Goal: Task Accomplishment & Management: Manage account settings

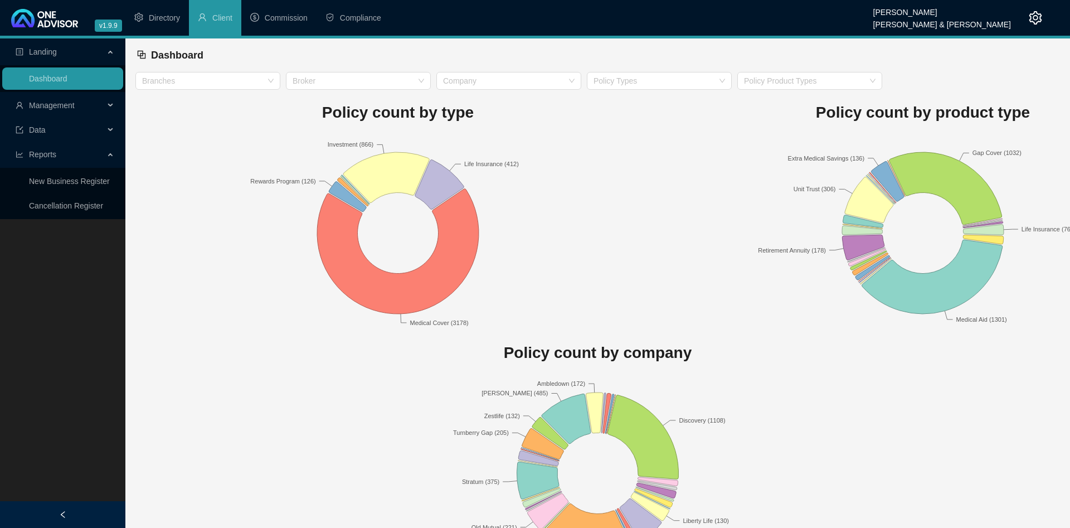
click at [76, 93] on ul "Landing Dashboard Management Data Reports New Business Register Cancellation Re…" at bounding box center [62, 128] width 125 height 181
click at [66, 99] on span "Management" at bounding box center [60, 105] width 89 height 22
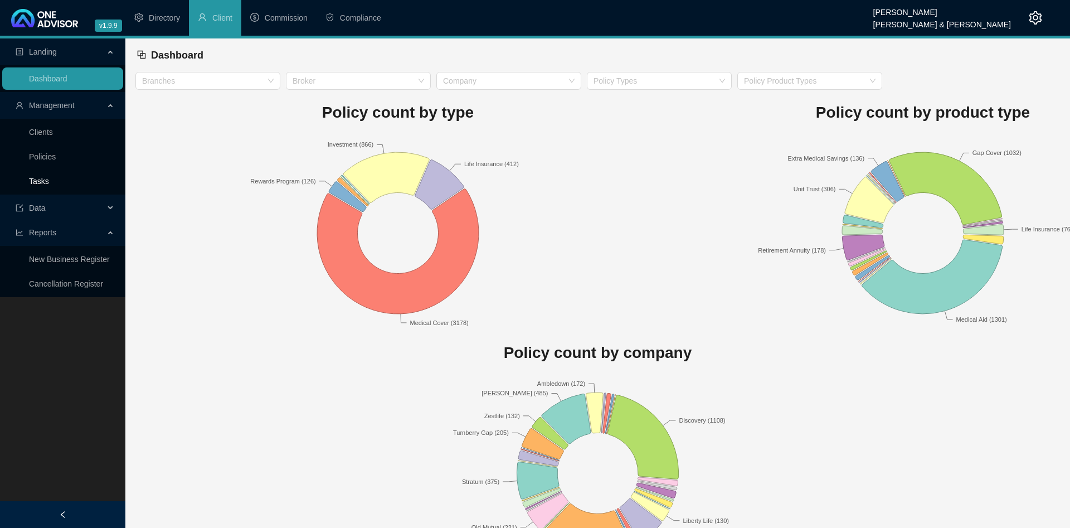
click at [49, 182] on link "Tasks" at bounding box center [39, 181] width 20 height 9
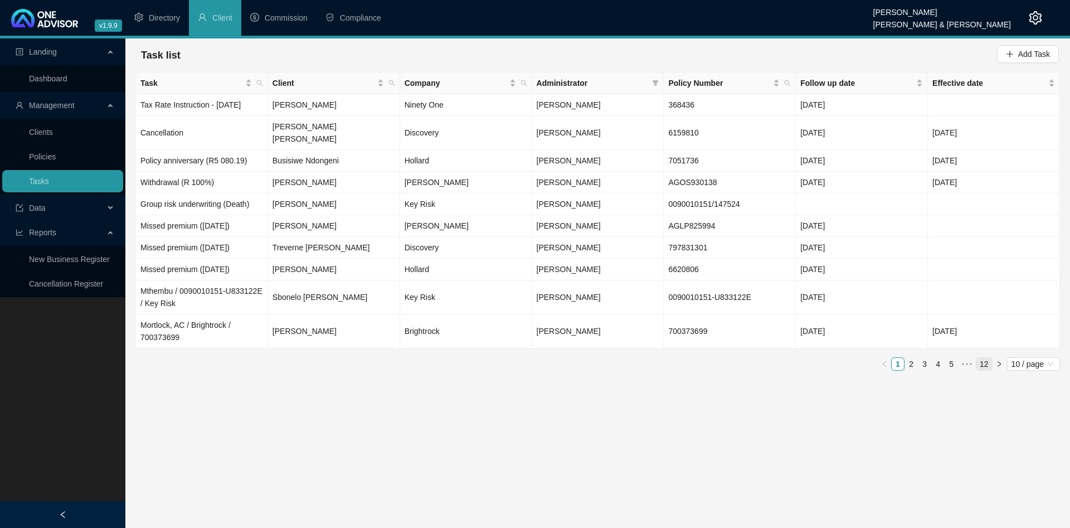
click at [982, 358] on link "12" at bounding box center [985, 364] width 16 height 12
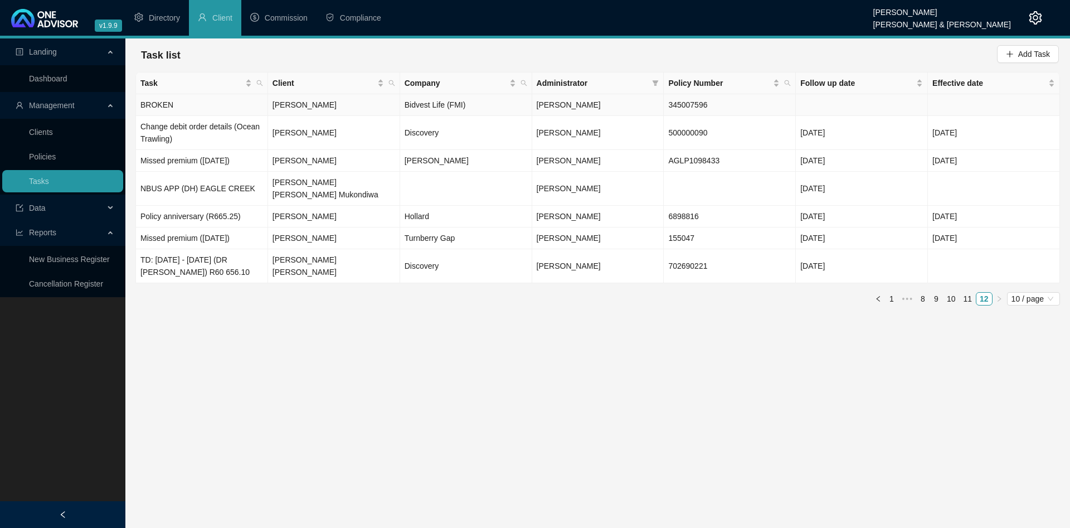
click at [206, 101] on td "BROKEN" at bounding box center [202, 105] width 132 height 22
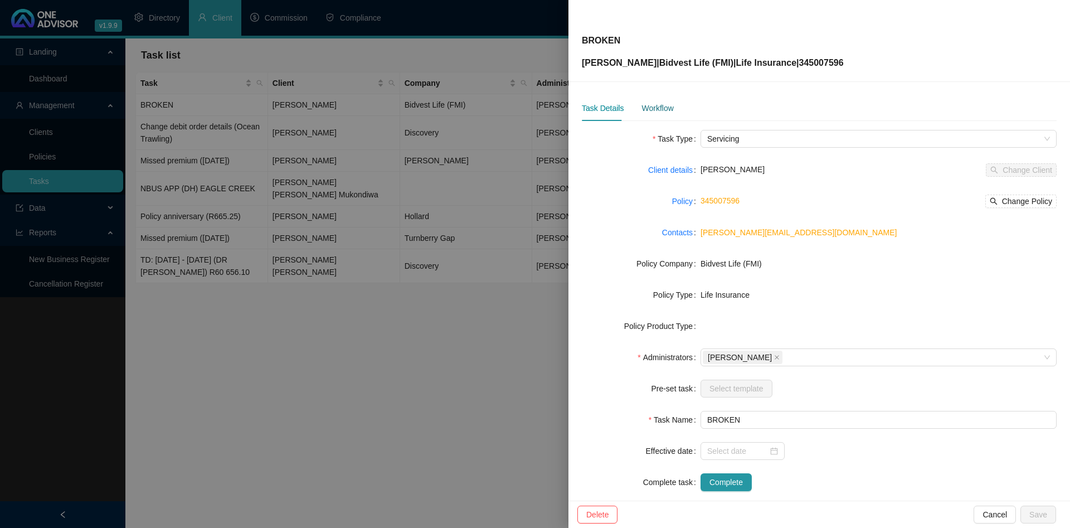
click at [658, 110] on div "Workflow" at bounding box center [658, 108] width 32 height 12
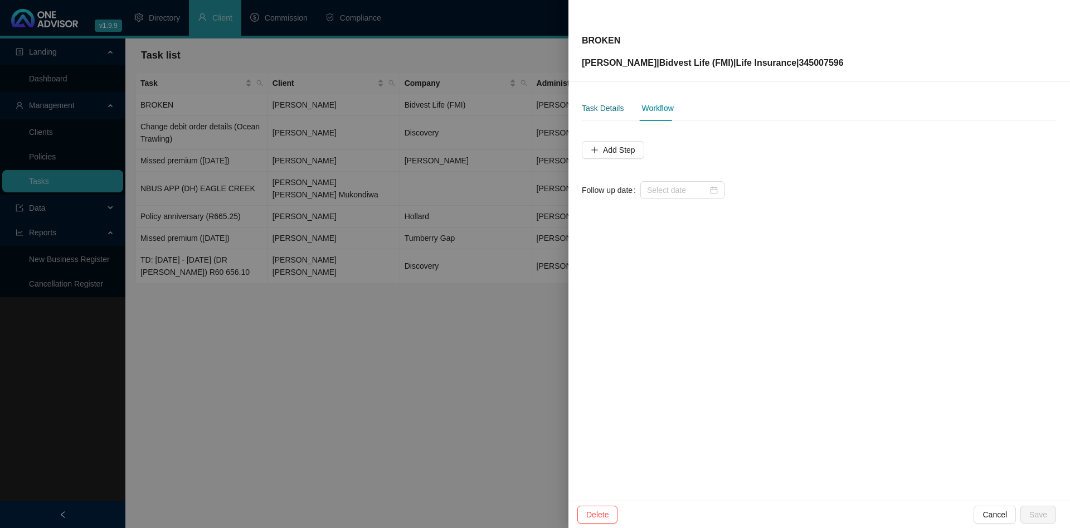
click at [587, 107] on div "Task Details" at bounding box center [603, 108] width 42 height 12
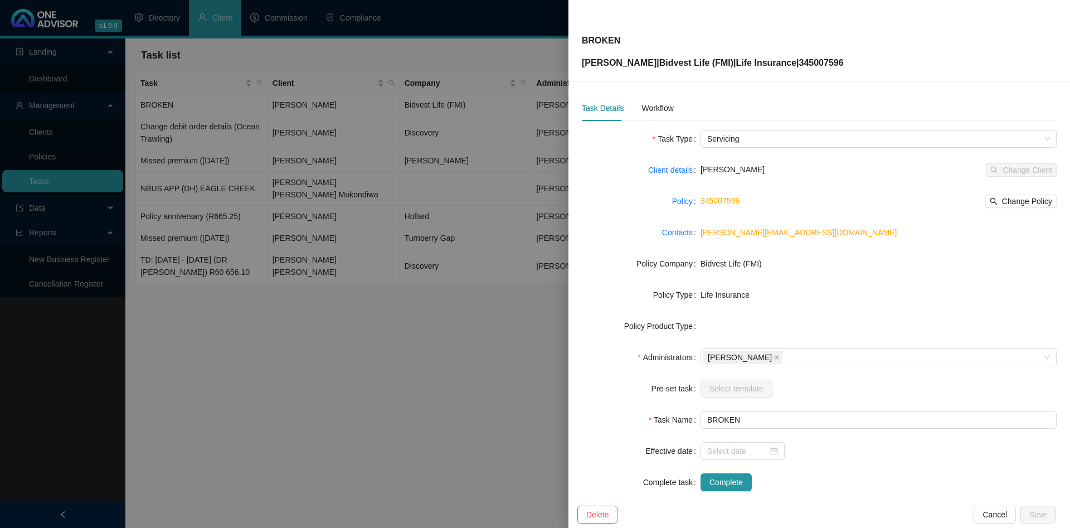
click at [325, 128] on div at bounding box center [535, 264] width 1070 height 528
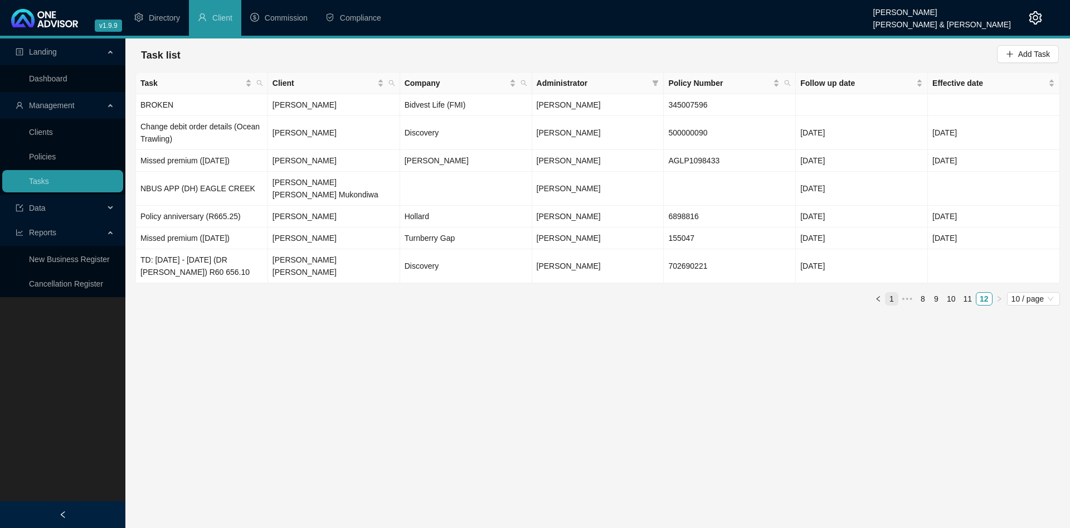
click at [898, 293] on link "1" at bounding box center [892, 299] width 12 height 12
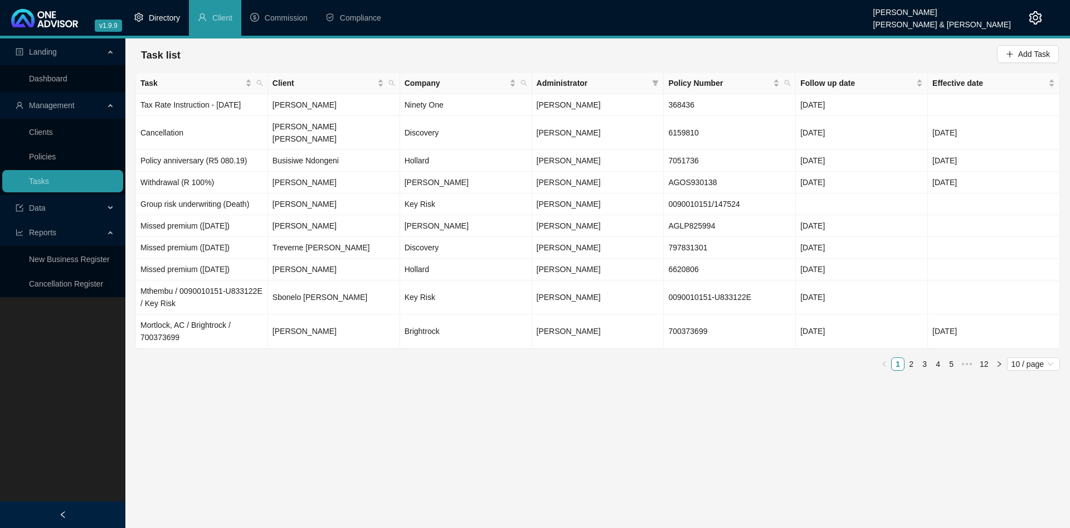
click at [171, 13] on span "Directory" at bounding box center [164, 17] width 31 height 9
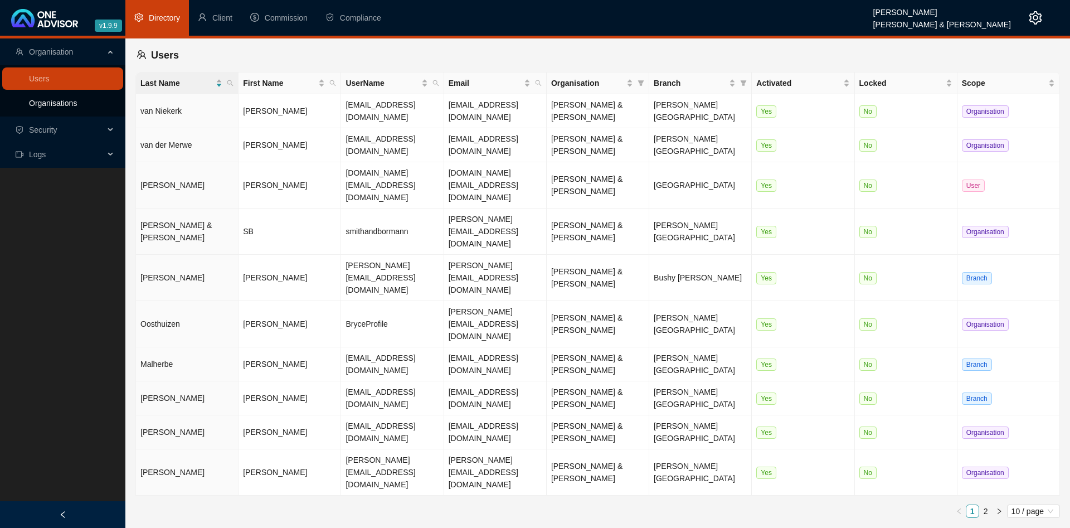
click at [77, 103] on link "Organisations" at bounding box center [53, 103] width 48 height 9
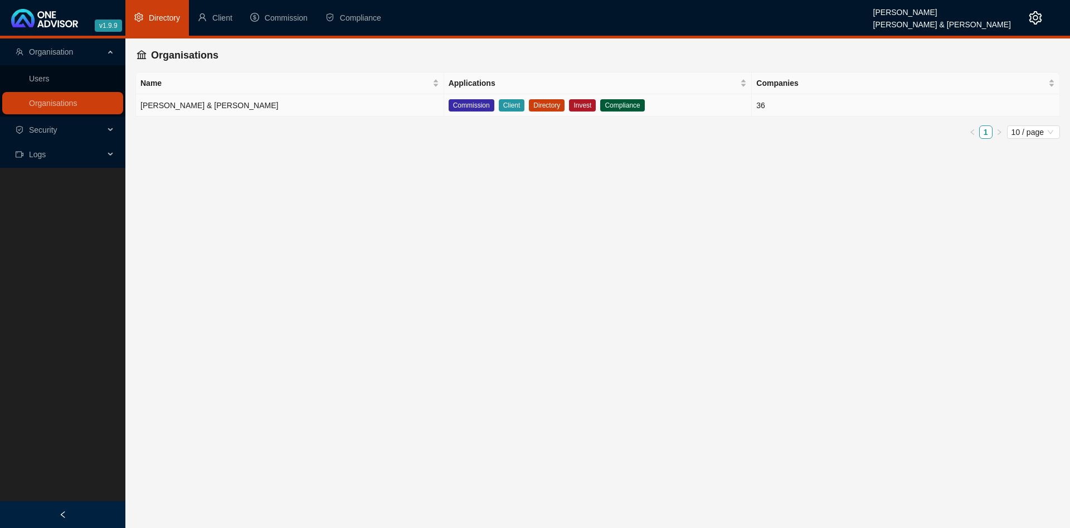
click at [256, 102] on td "[PERSON_NAME] & [PERSON_NAME]" at bounding box center [290, 105] width 308 height 22
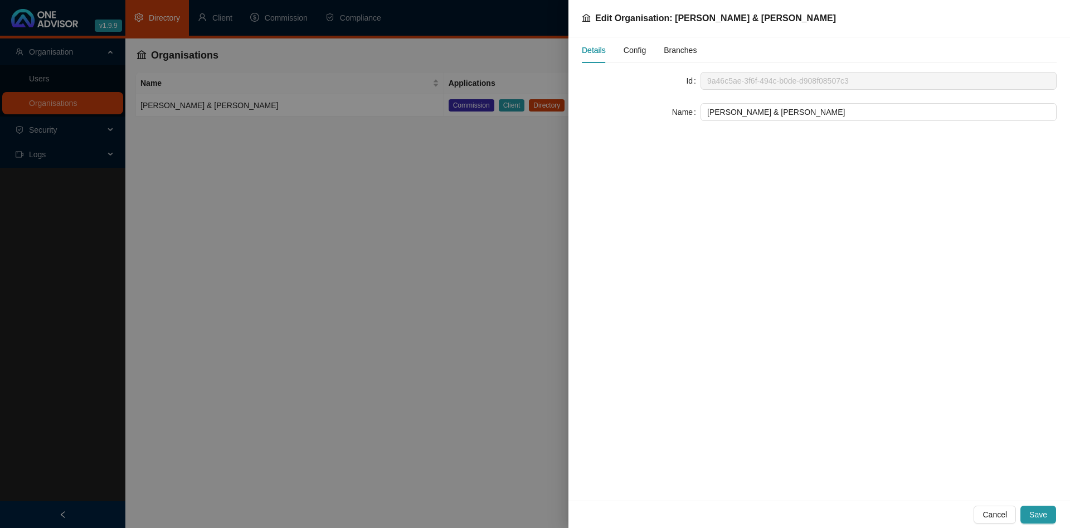
click at [643, 50] on span "Config" at bounding box center [635, 50] width 22 height 8
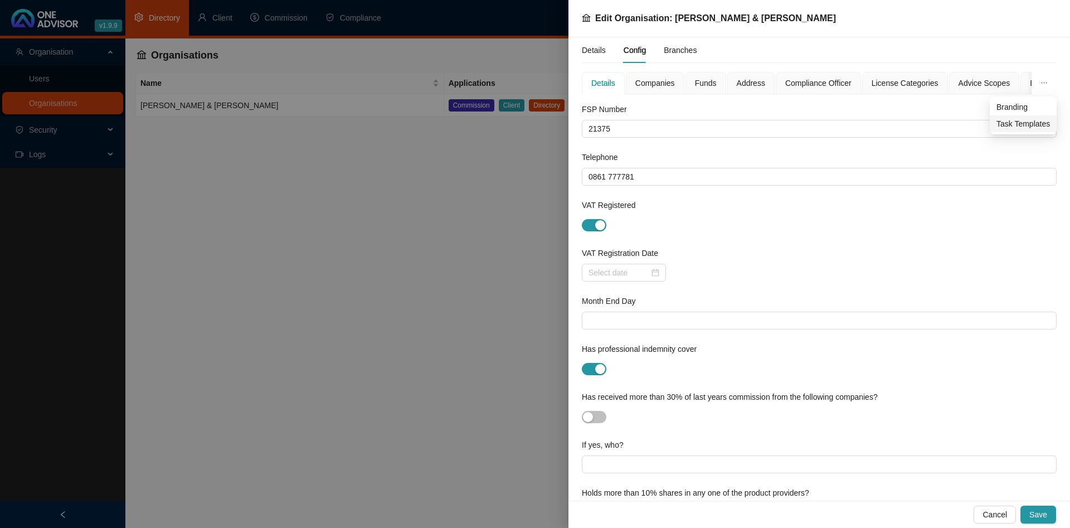
click at [1027, 123] on span "Task Templates" at bounding box center [1024, 124] width 54 height 12
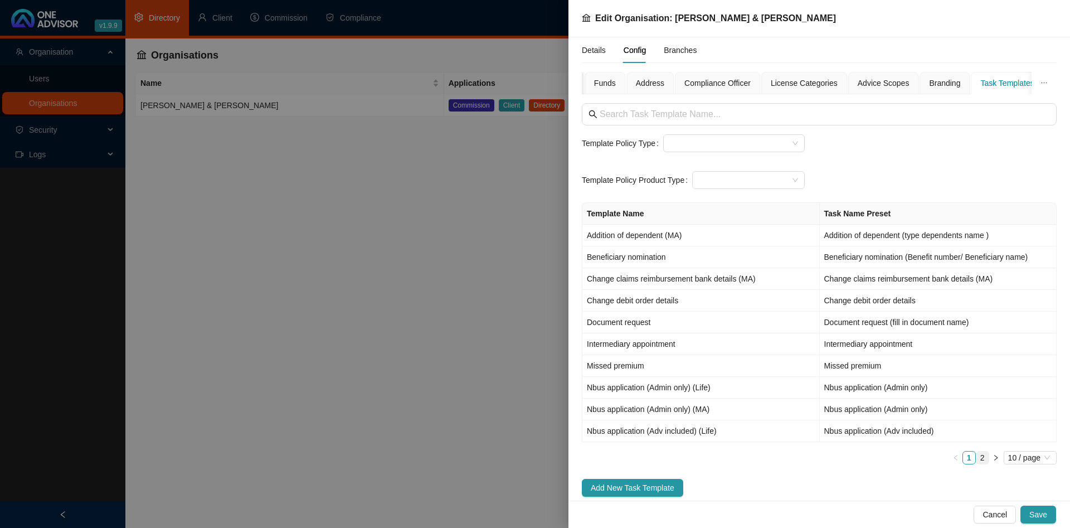
click at [988, 456] on link "2" at bounding box center [983, 457] width 12 height 12
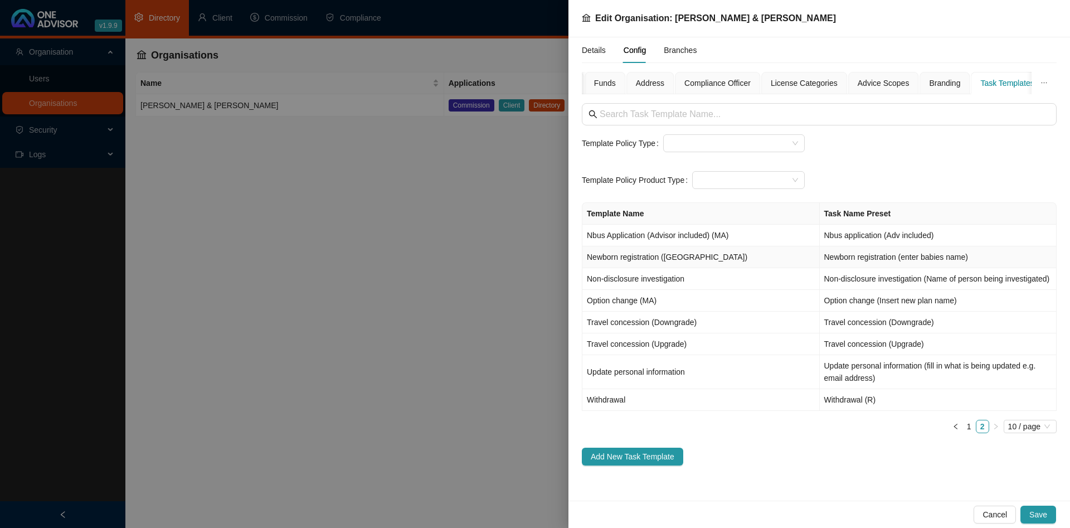
click at [1005, 258] on td "Newborn registration (enter babies name)" at bounding box center [938, 257] width 237 height 22
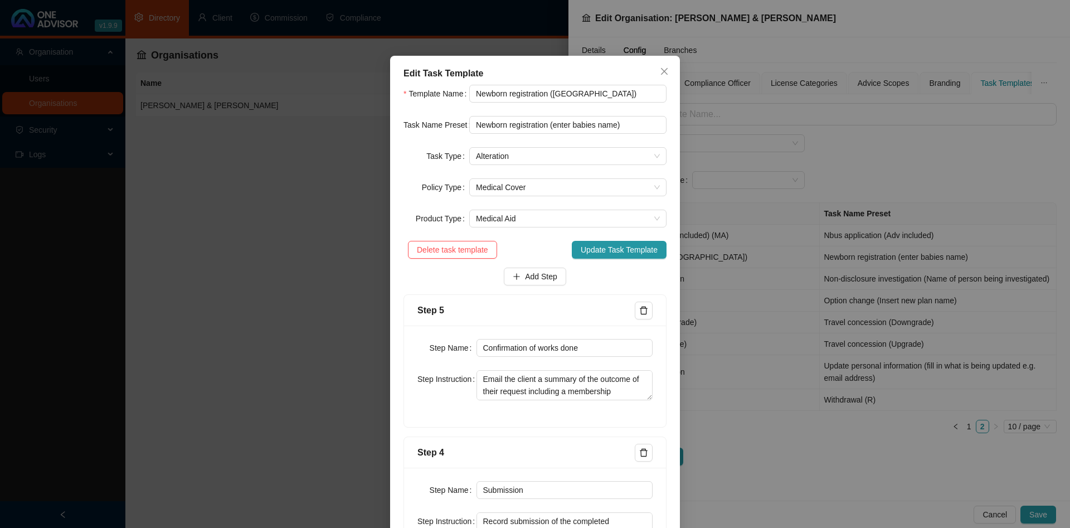
click at [905, 155] on div "Edit Task Template Template Name Newborn registration (MA) Task Name Preset New…" at bounding box center [535, 264] width 1070 height 528
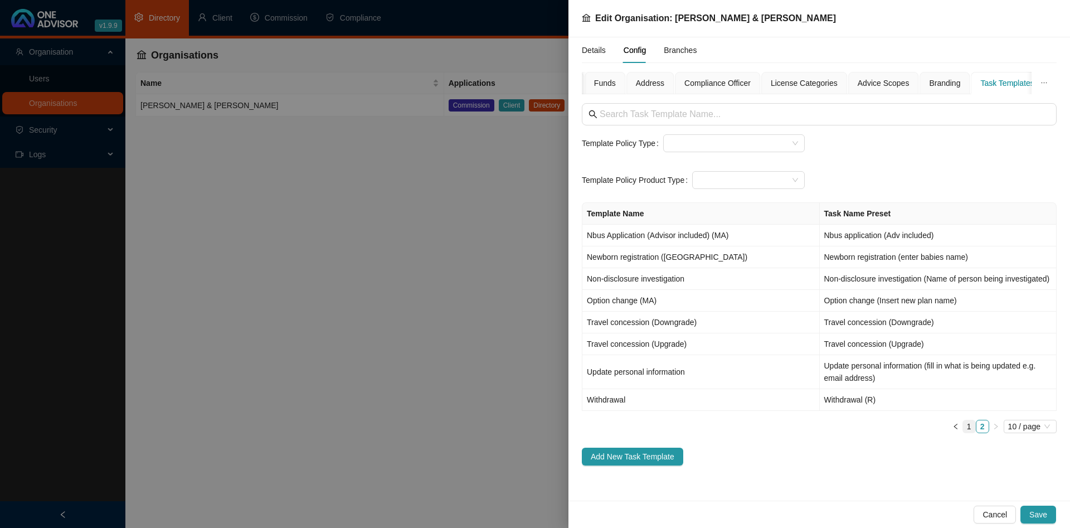
click at [967, 429] on link "1" at bounding box center [969, 426] width 12 height 12
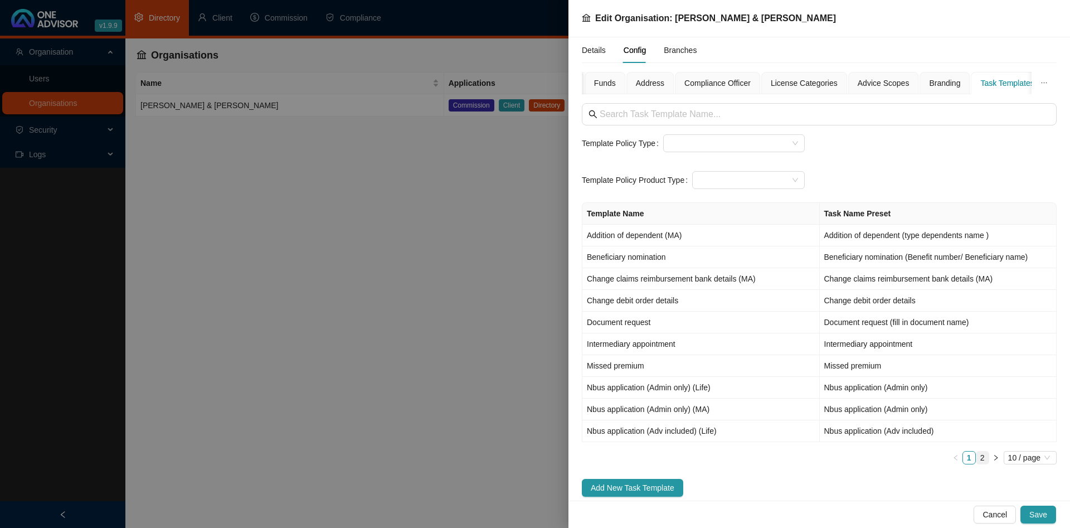
click at [985, 454] on link "2" at bounding box center [983, 457] width 12 height 12
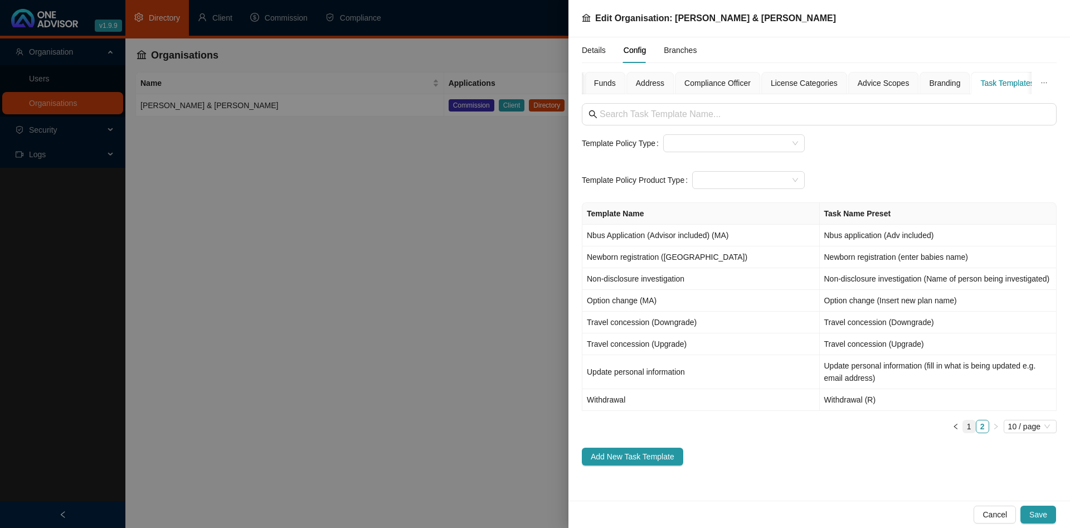
click at [967, 425] on link "1" at bounding box center [969, 426] width 12 height 12
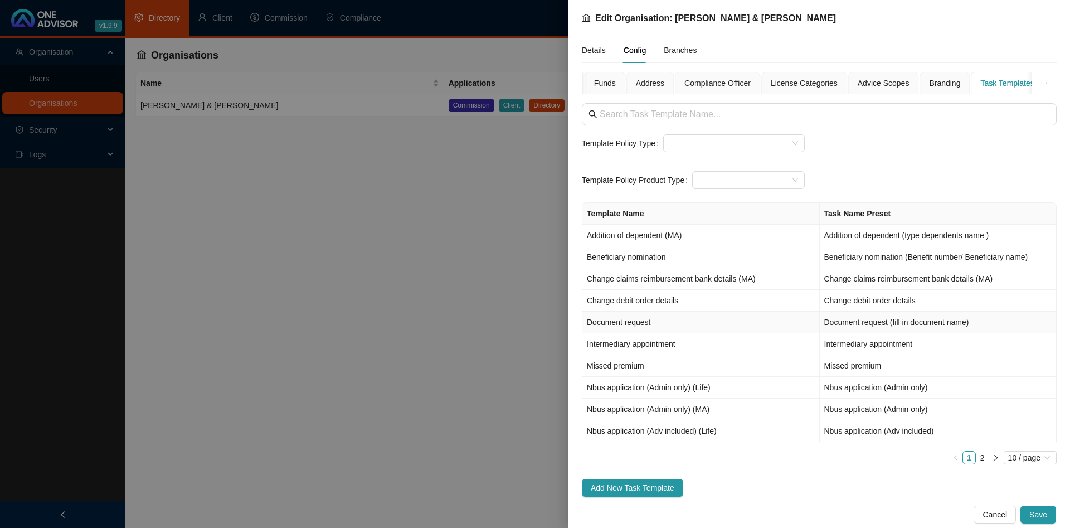
click at [701, 332] on td "Document request" at bounding box center [700, 323] width 237 height 22
type input "Document request"
type input "Document request (fill in document name)"
type input "Submission"
type textarea "Attach the email you sent to the client with the document that they requested."
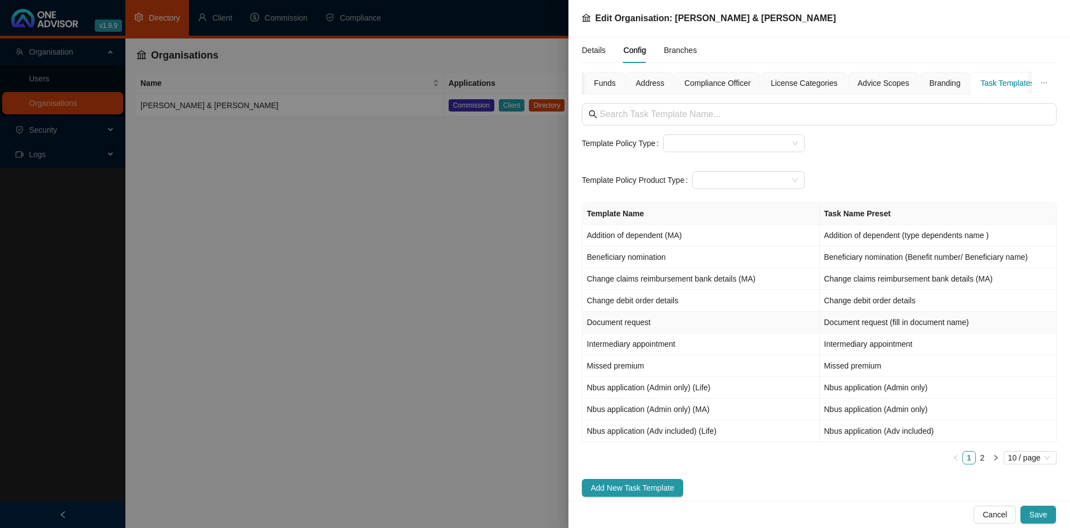
type textarea "Record any phone calls or enquiries made in order to secure the correct documen…"
type input "Request"
type textarea "Attach the email/whatsapp/ notes from a phone call where the client has request…"
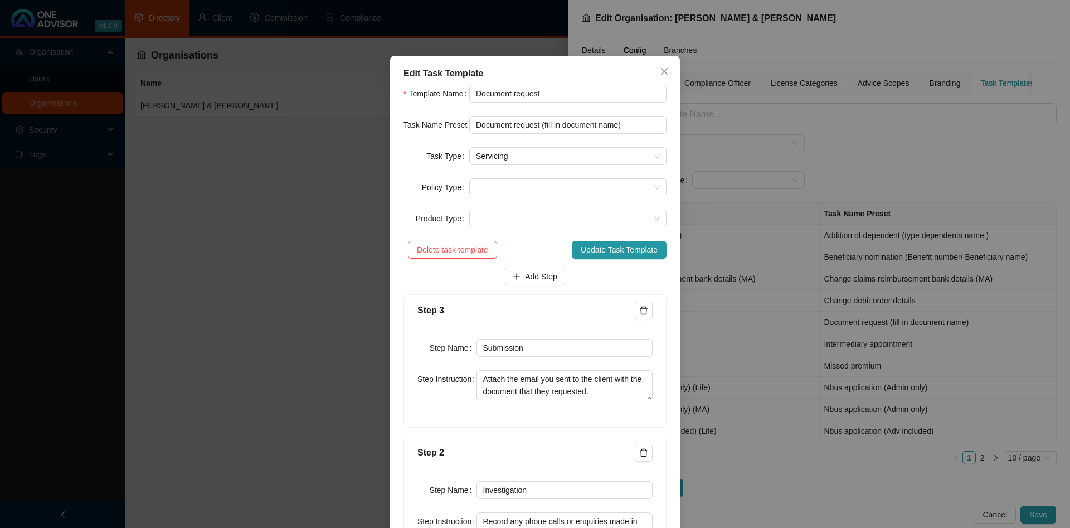
click at [816, 131] on div "Edit Task Template Template Name Document request Task Name Preset Document req…" at bounding box center [535, 264] width 1070 height 528
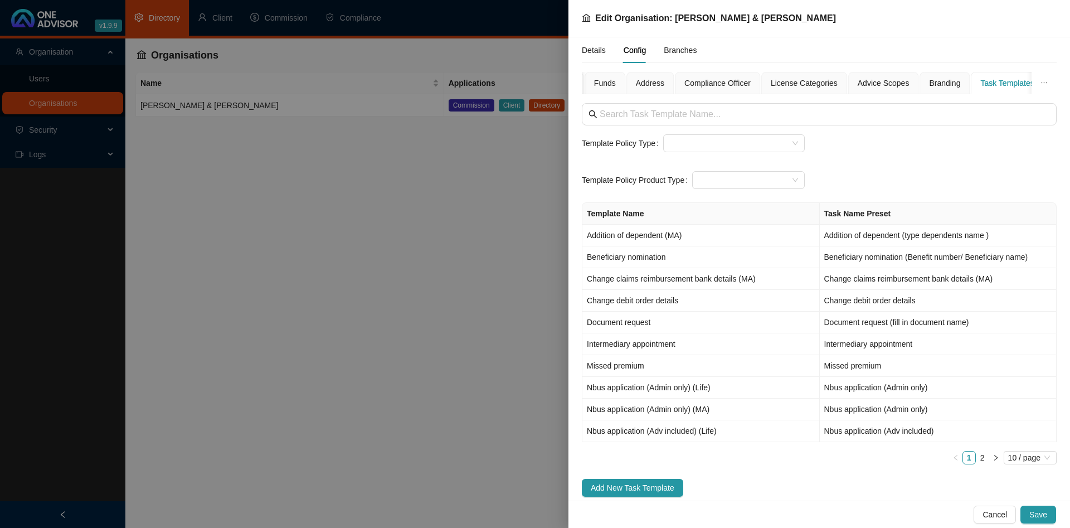
click at [359, 228] on div at bounding box center [535, 264] width 1070 height 528
